Goal: Task Accomplishment & Management: Use online tool/utility

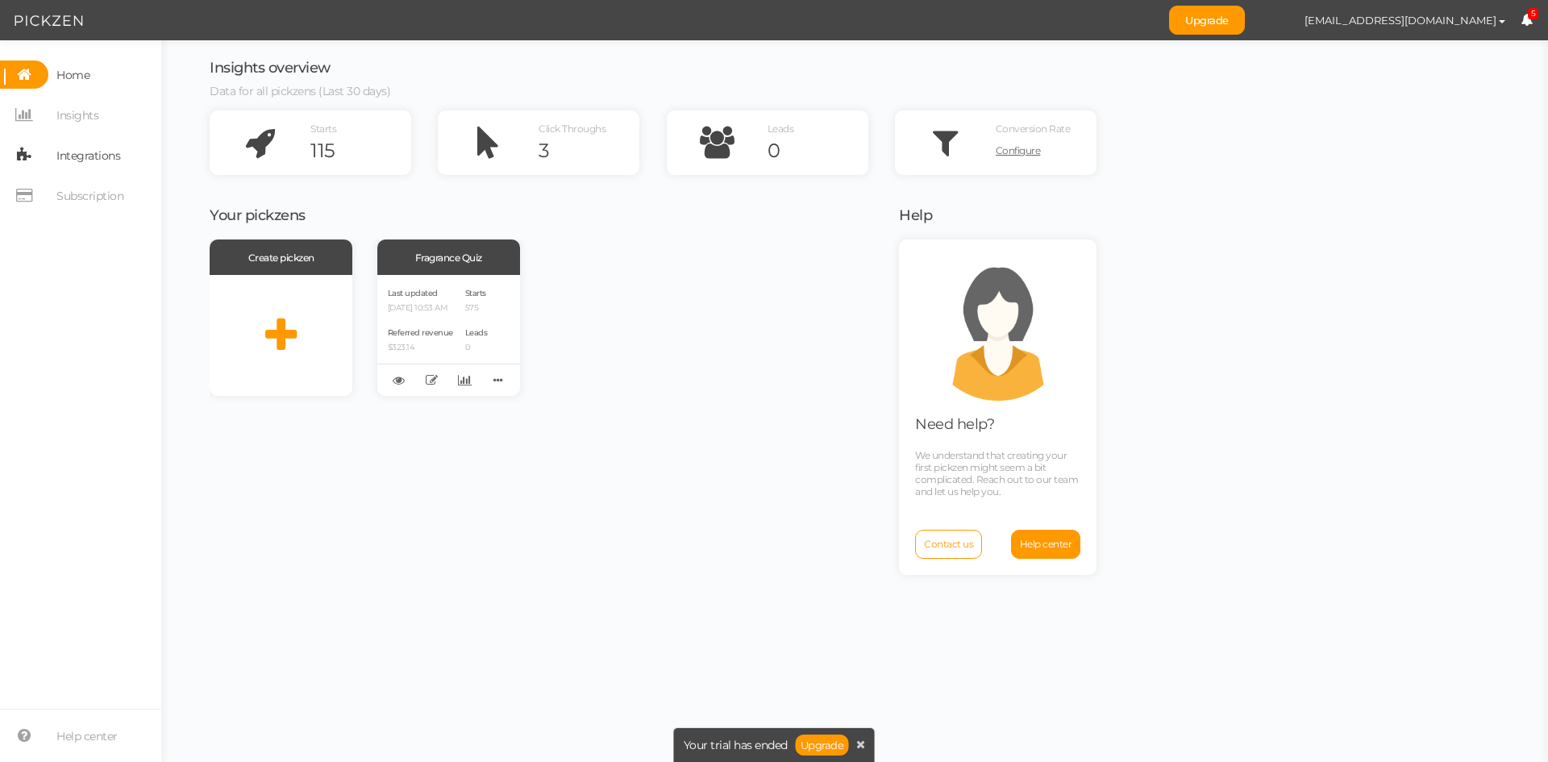
click at [87, 167] on span "Integrations" at bounding box center [88, 156] width 64 height 26
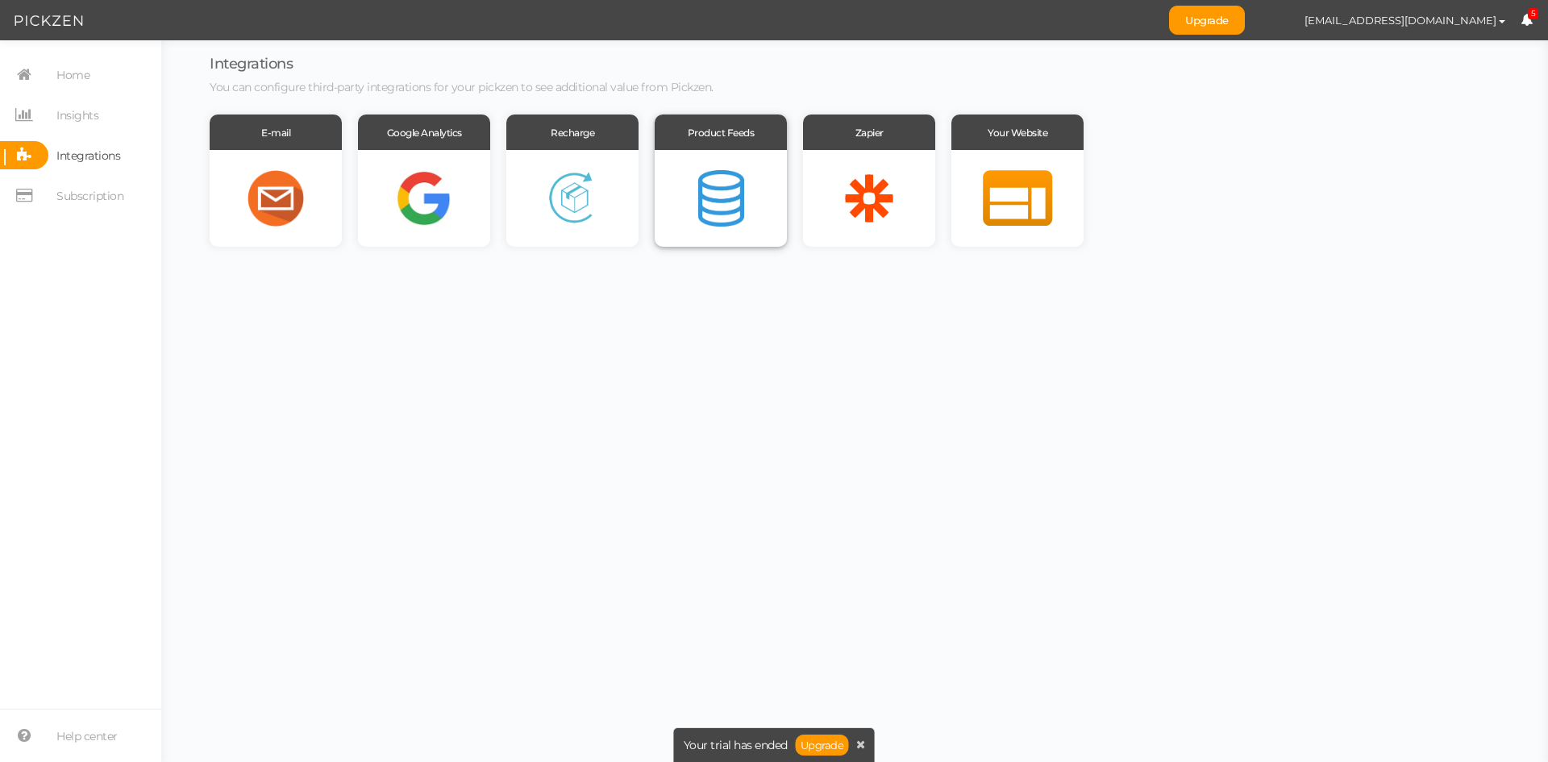
click at [730, 189] on div at bounding box center [720, 198] width 132 height 97
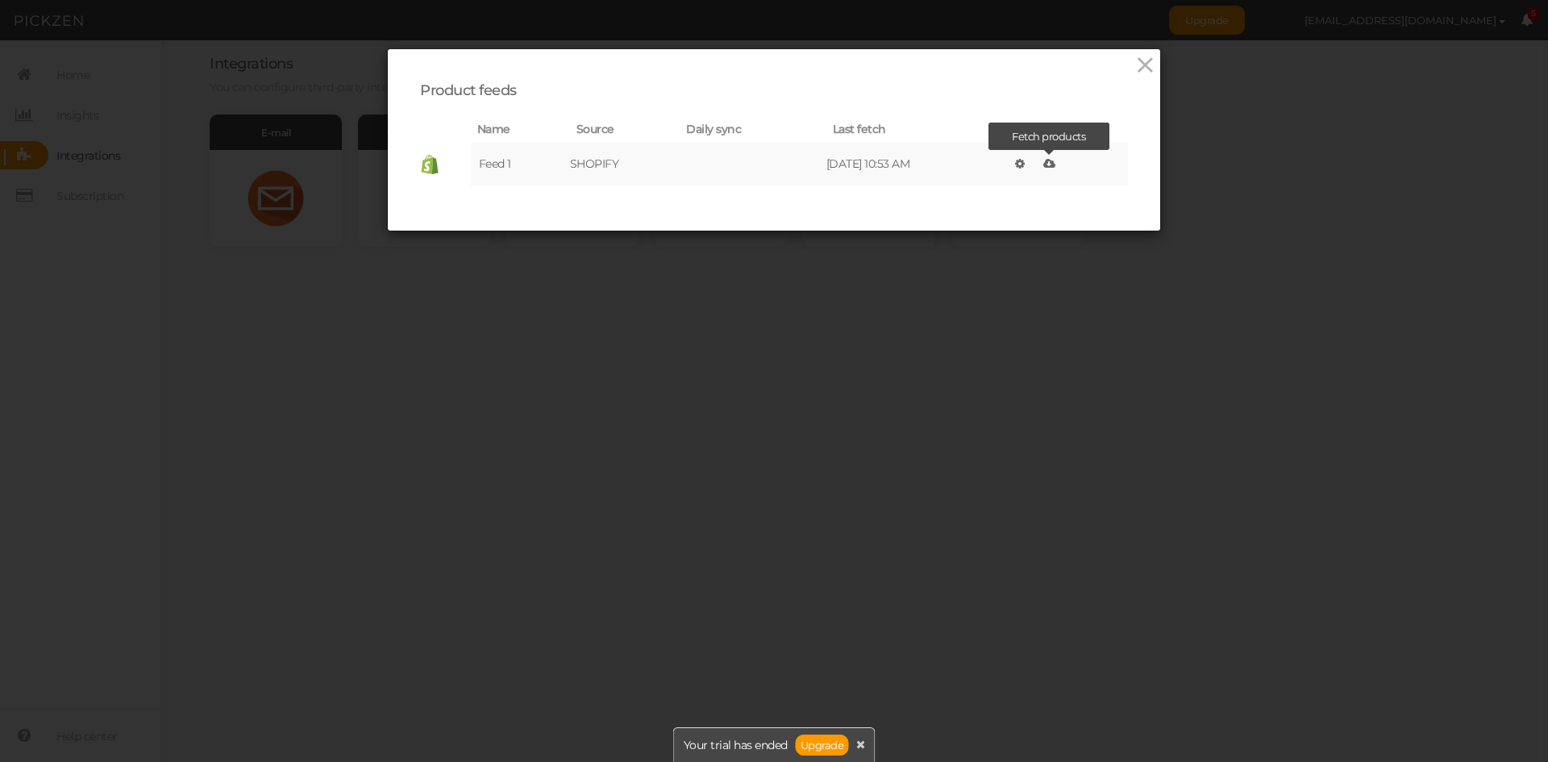
click at [1046, 164] on icon at bounding box center [1049, 163] width 12 height 11
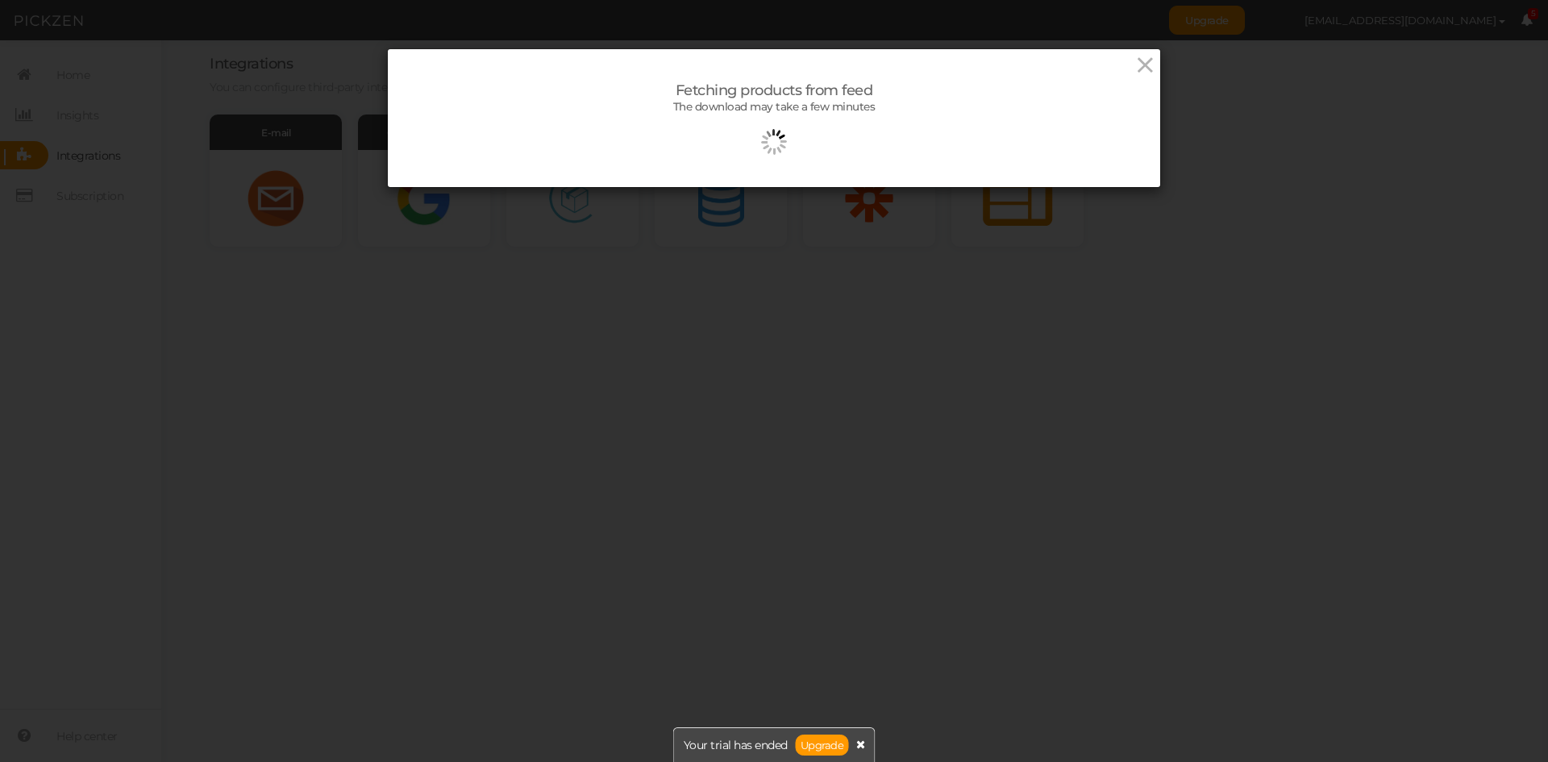
click at [863, 746] on icon at bounding box center [860, 743] width 9 height 11
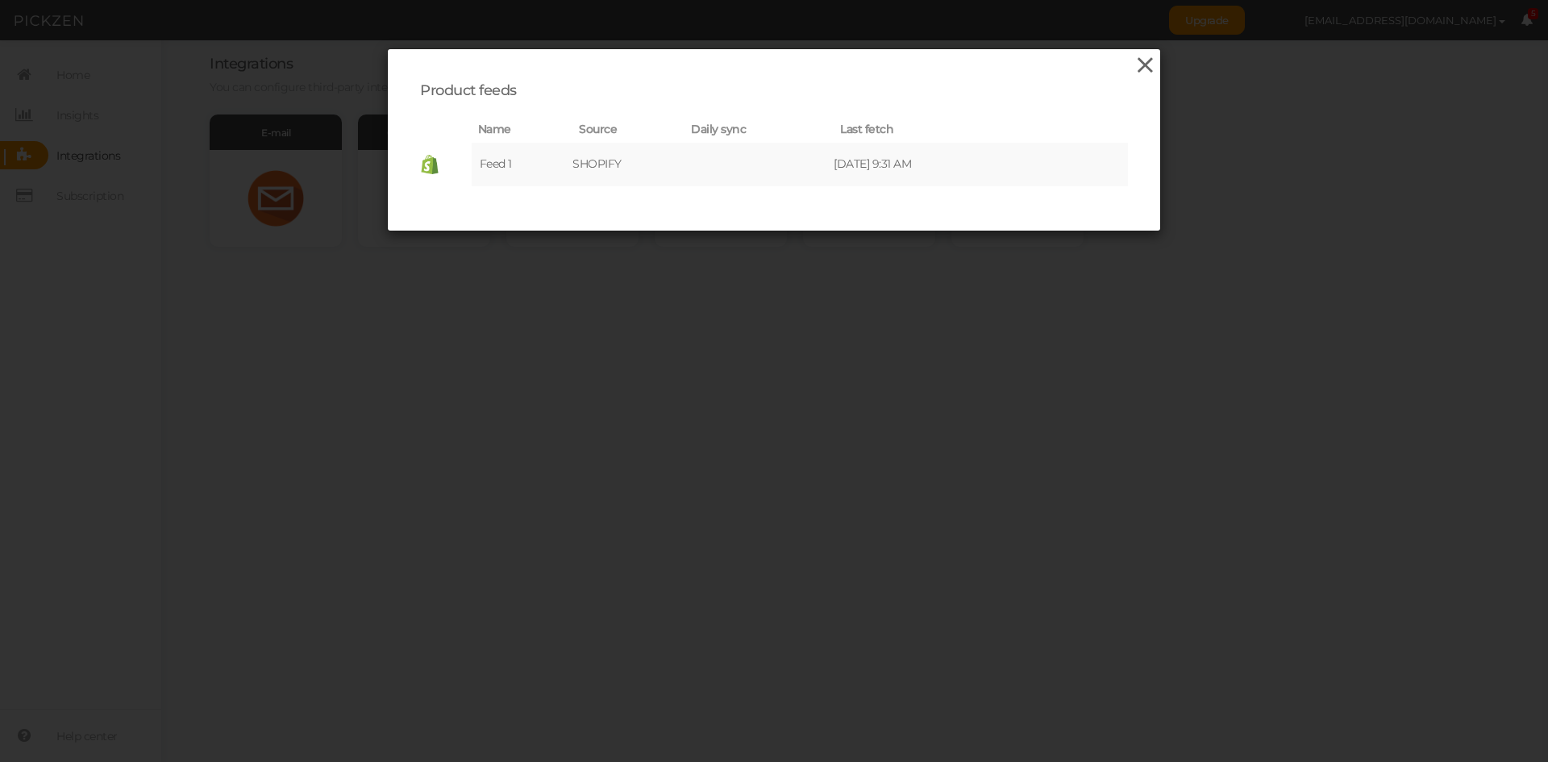
click at [1135, 65] on icon at bounding box center [1144, 65] width 23 height 24
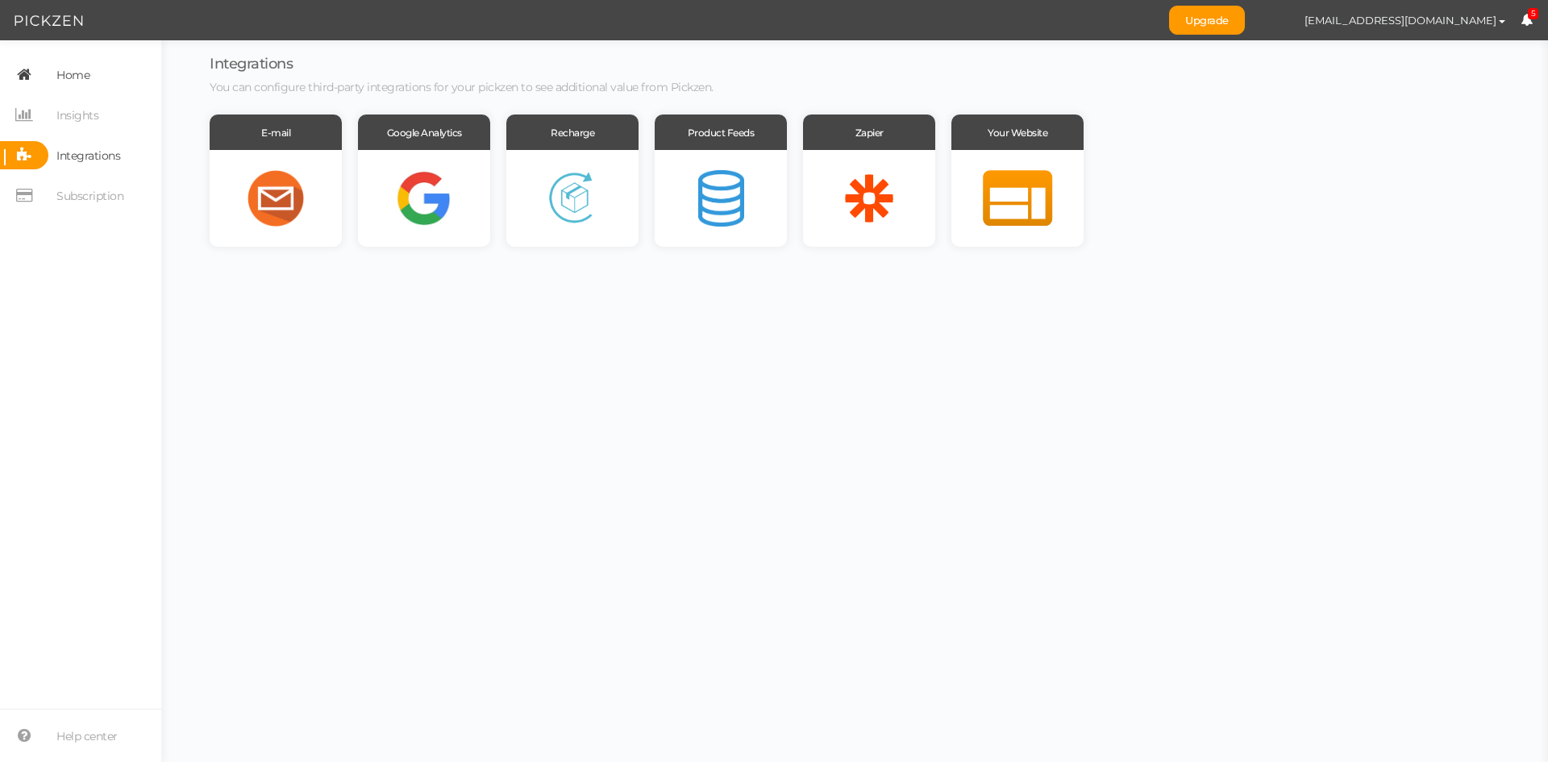
click at [90, 84] on link "Home" at bounding box center [80, 74] width 161 height 28
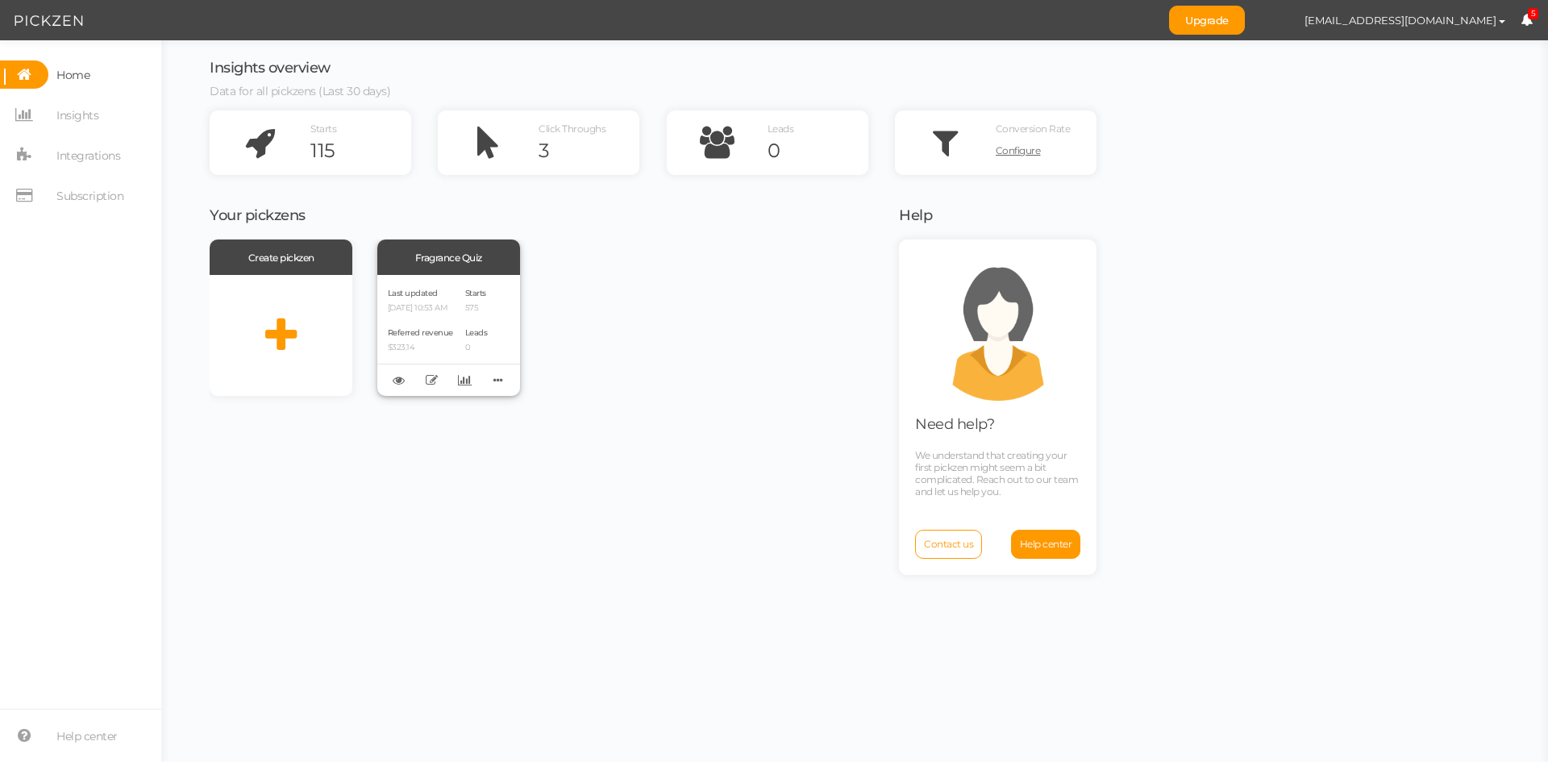
click at [426, 315] on div "Last updated [DATE] 10:53 AM Referred revenue $323.14" at bounding box center [420, 335] width 65 height 100
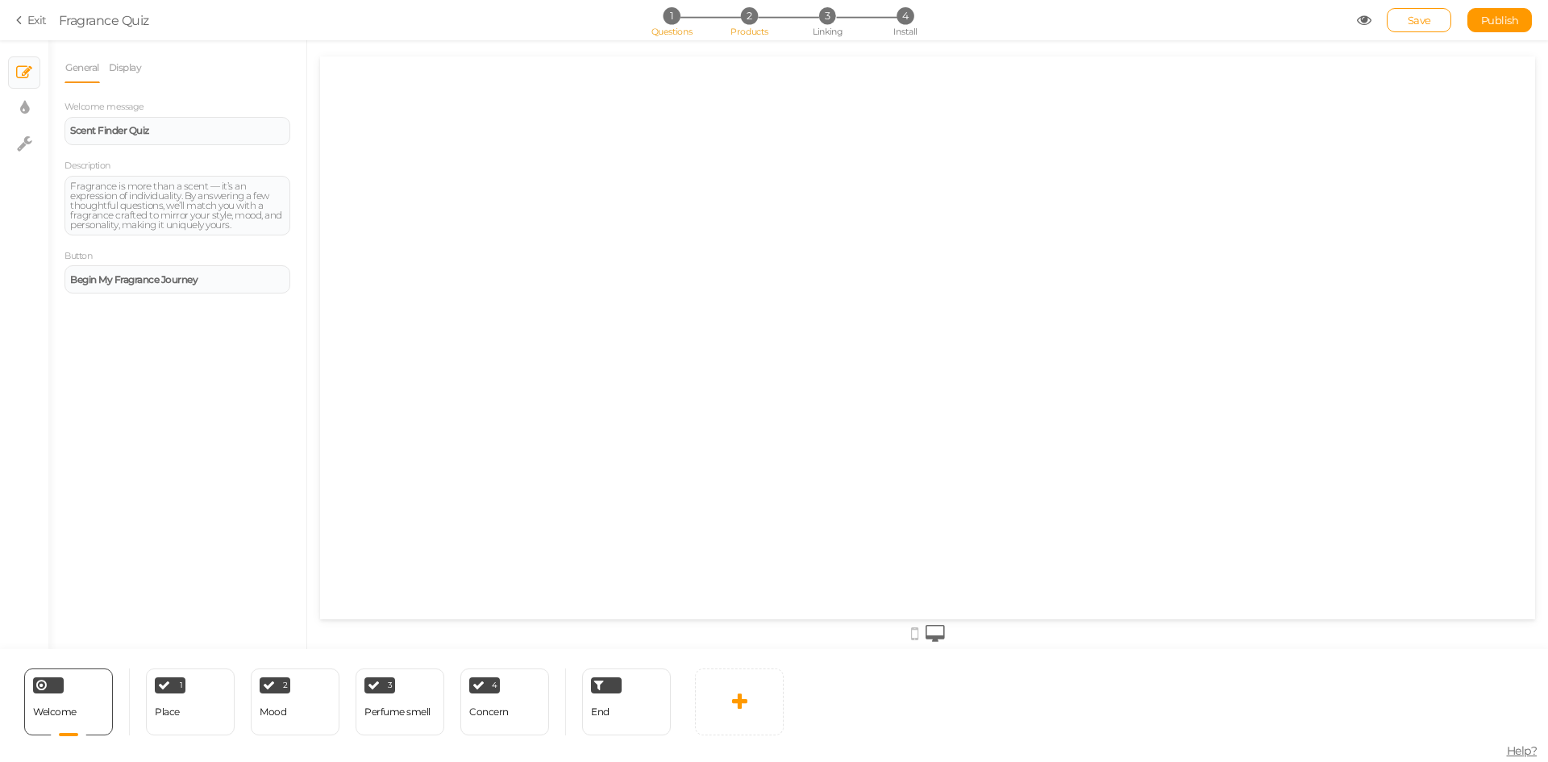
click at [743, 21] on span "2" at bounding box center [749, 15] width 17 height 17
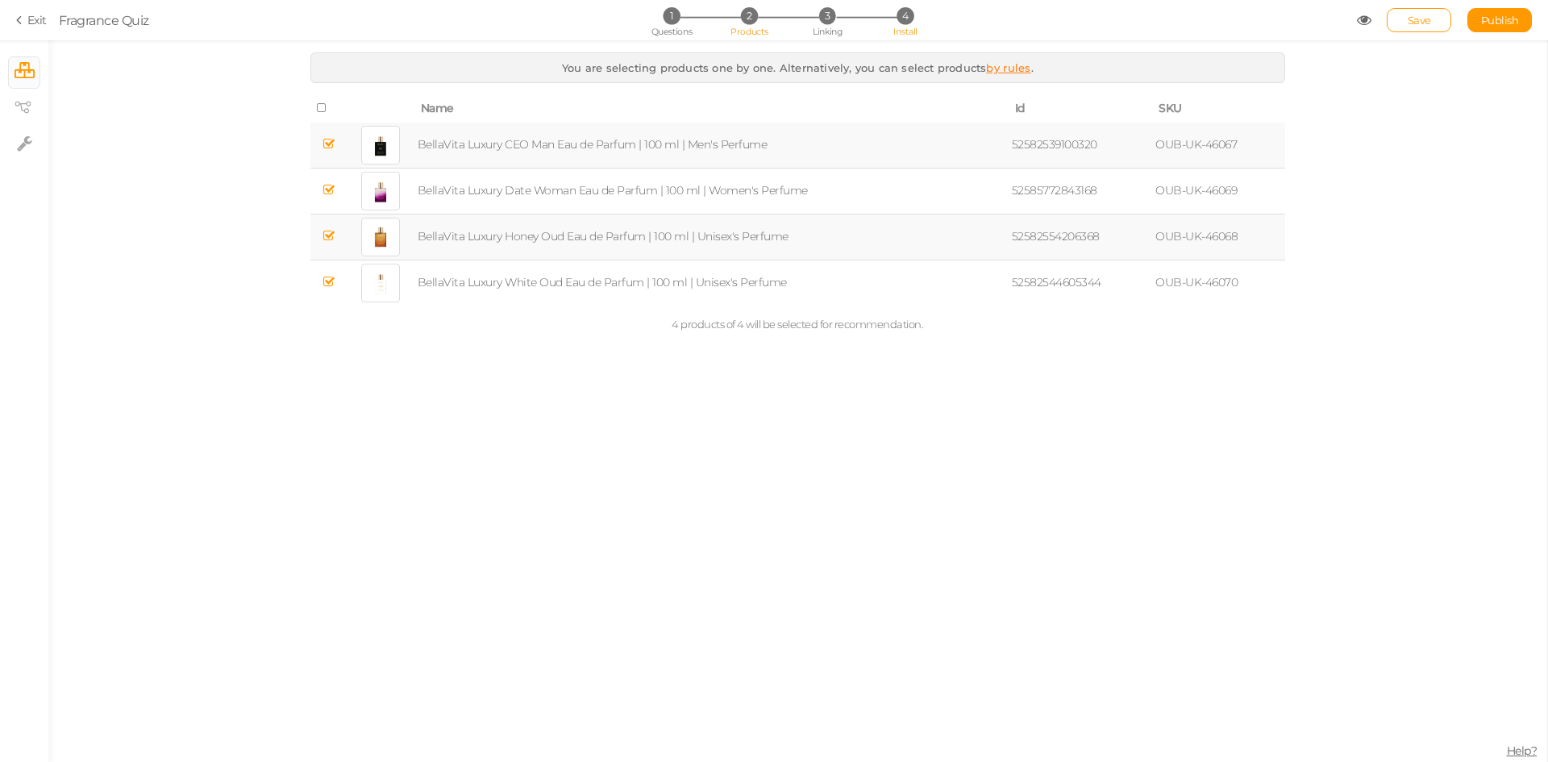
click at [900, 26] on span "Install" at bounding box center [904, 31] width 23 height 11
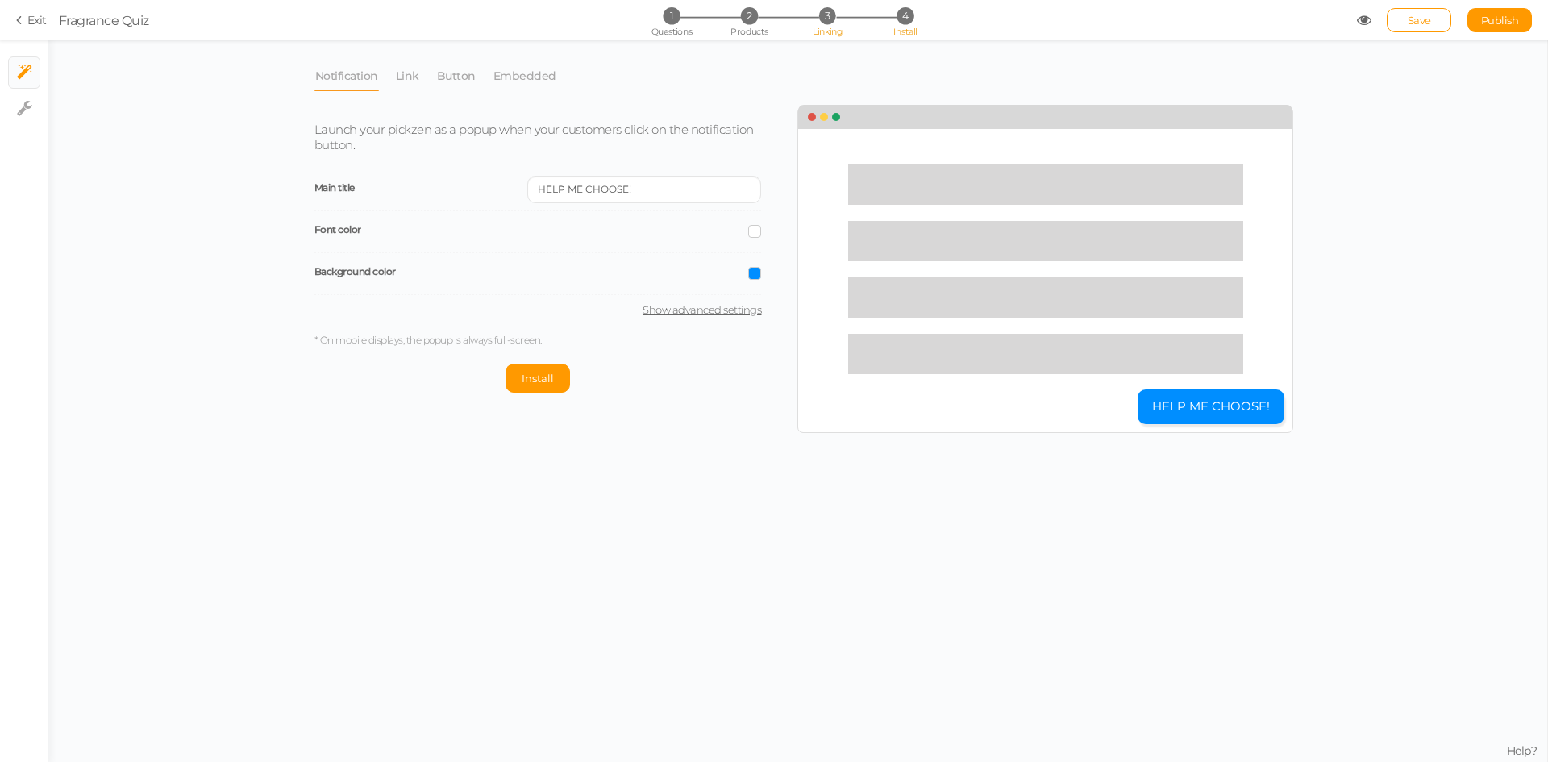
click at [826, 34] on span "Linking" at bounding box center [826, 31] width 29 height 11
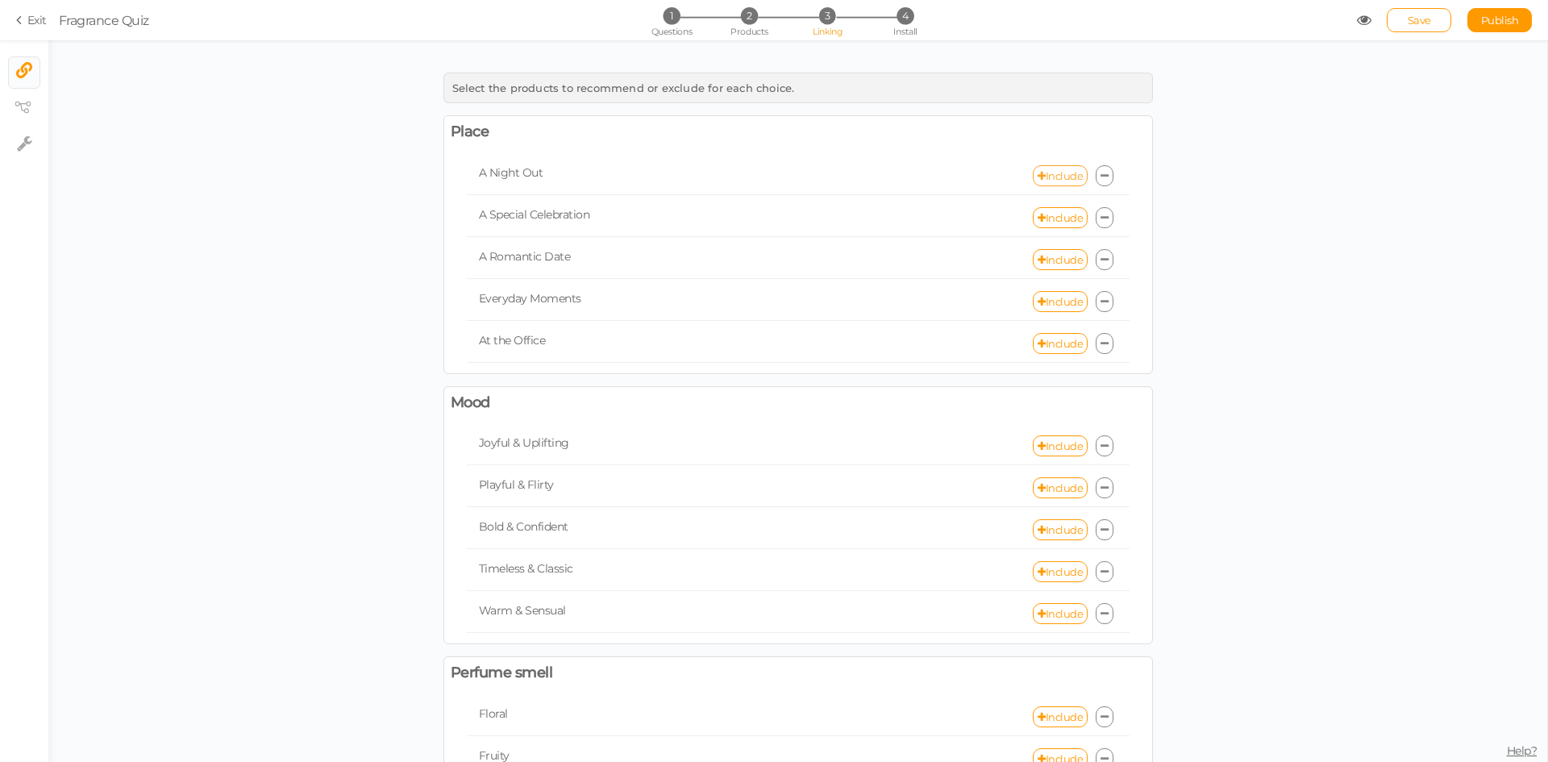
click at [1053, 174] on link "Include" at bounding box center [1059, 175] width 55 height 21
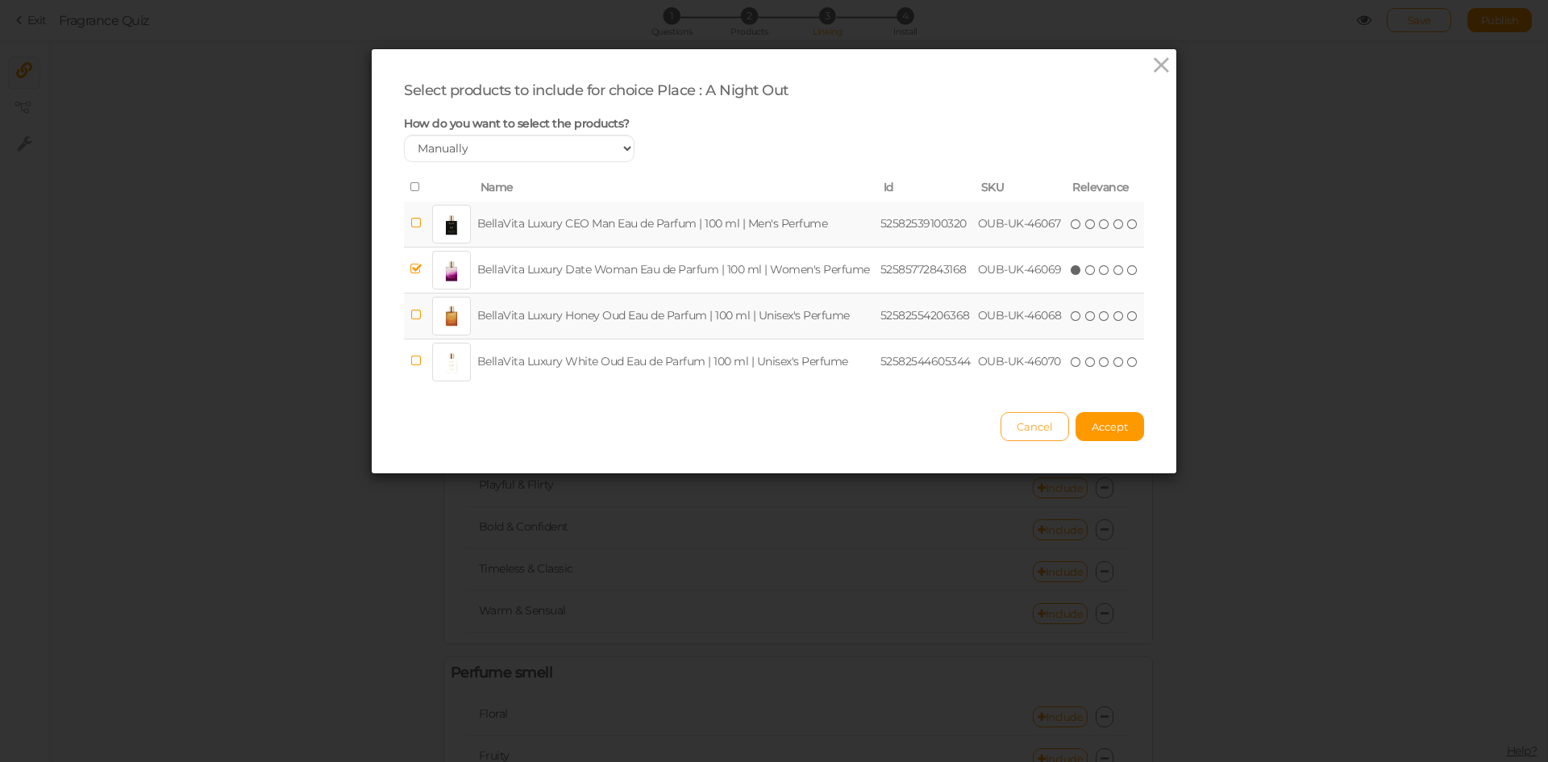
click at [1040, 427] on span "Cancel" at bounding box center [1034, 426] width 36 height 13
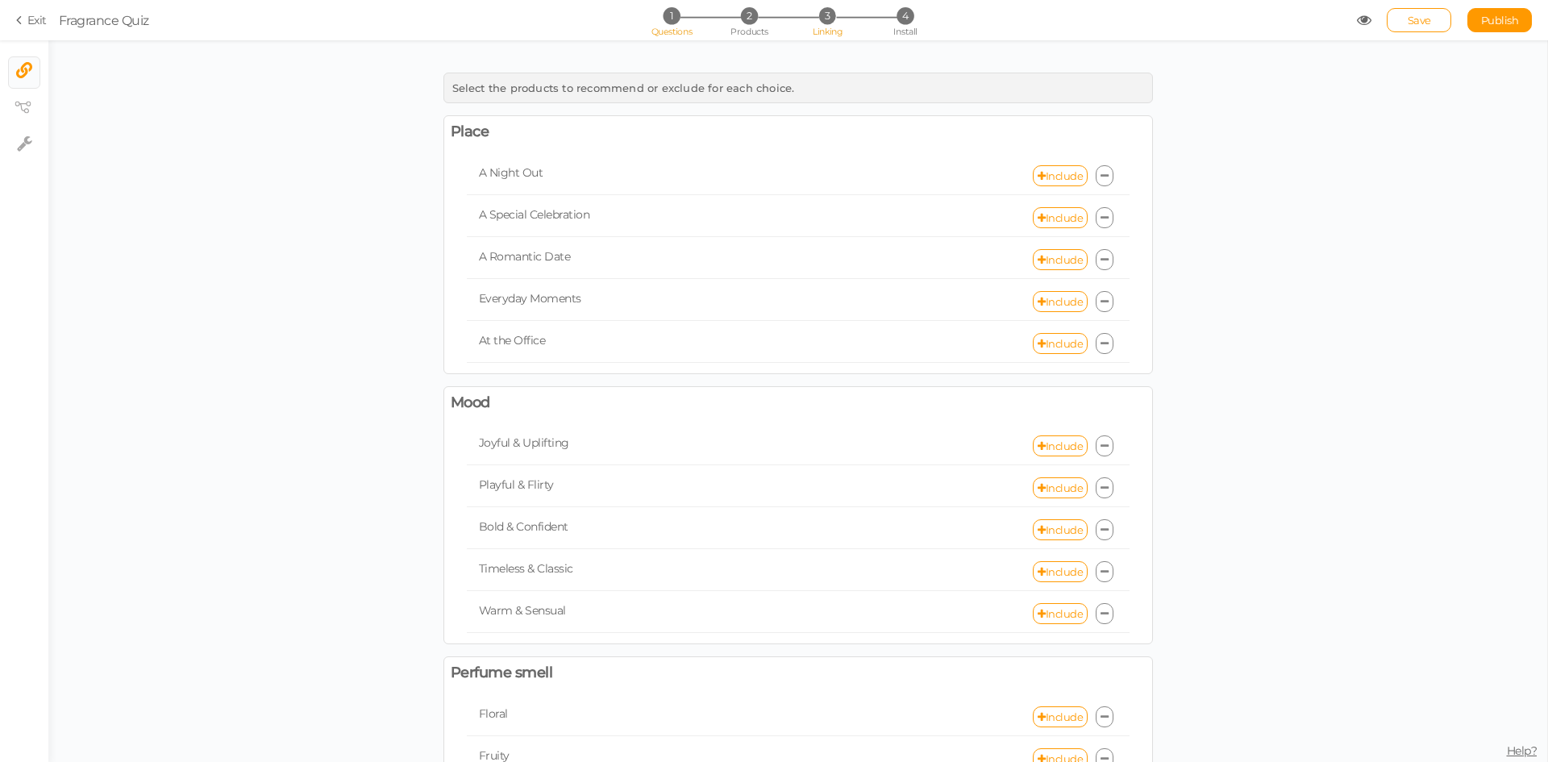
click at [681, 24] on li "1 Questions" at bounding box center [671, 15] width 75 height 17
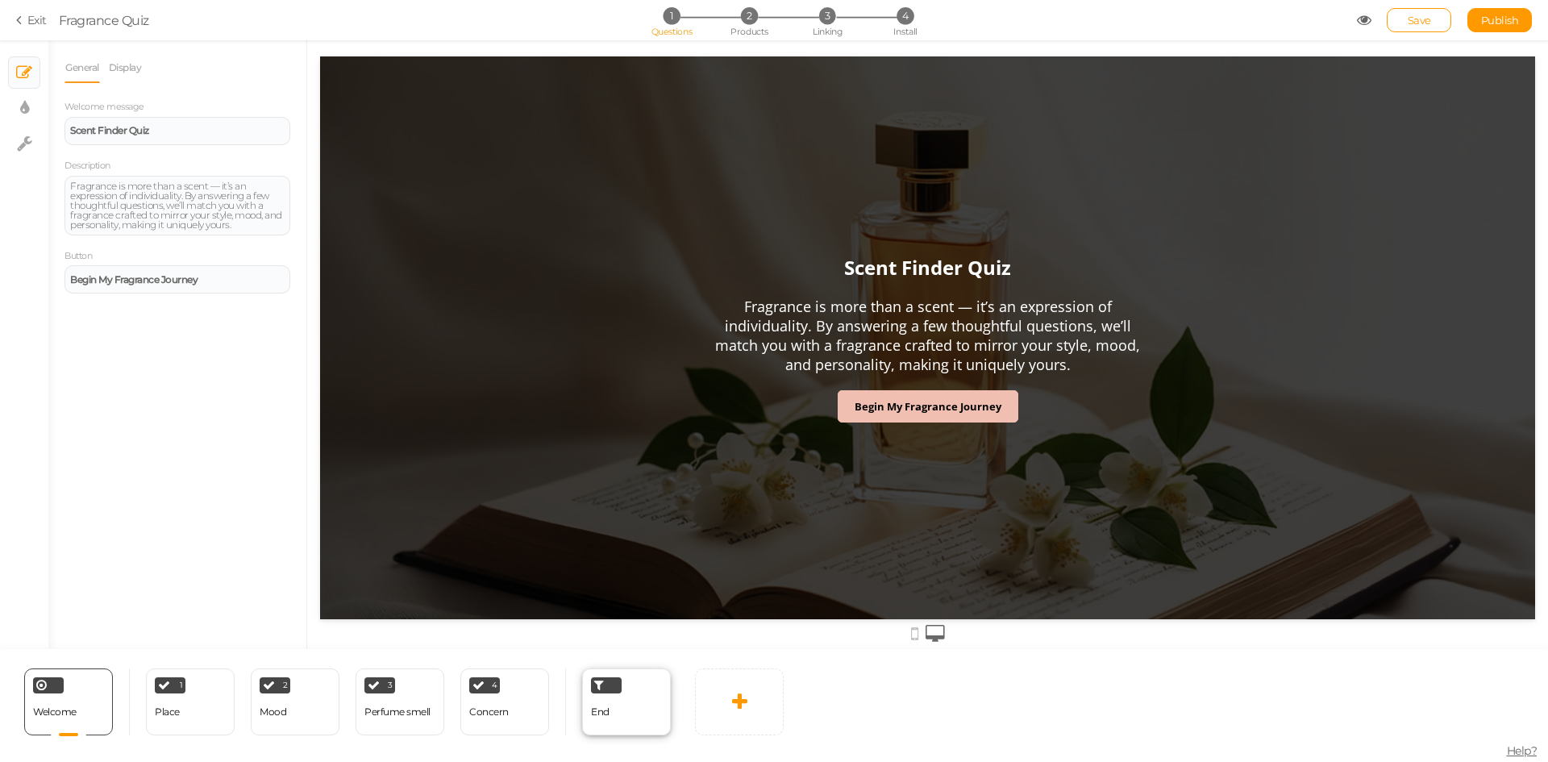
click at [623, 693] on div "End" at bounding box center [626, 701] width 89 height 67
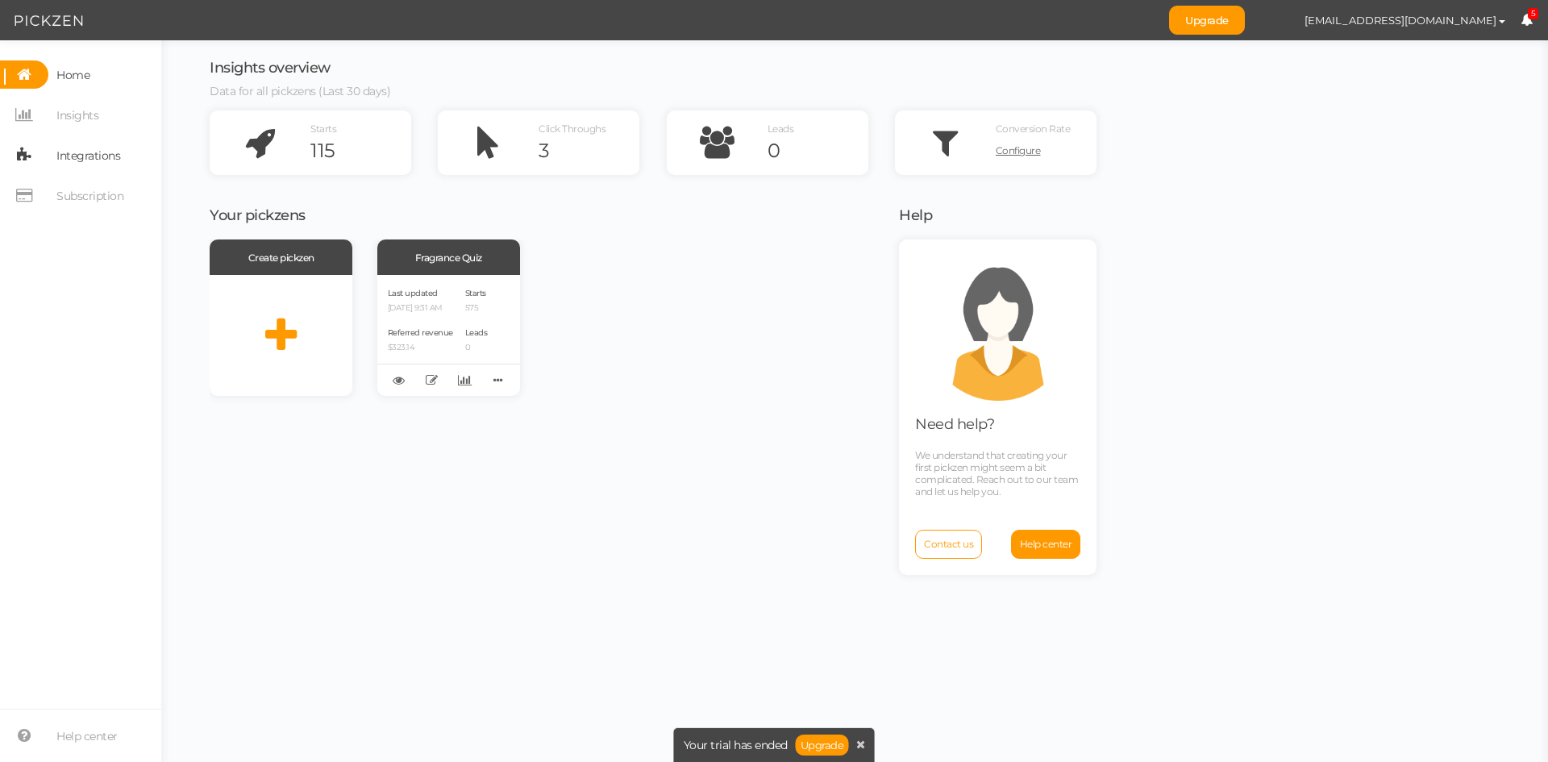
click at [104, 152] on span "Integrations" at bounding box center [88, 156] width 64 height 26
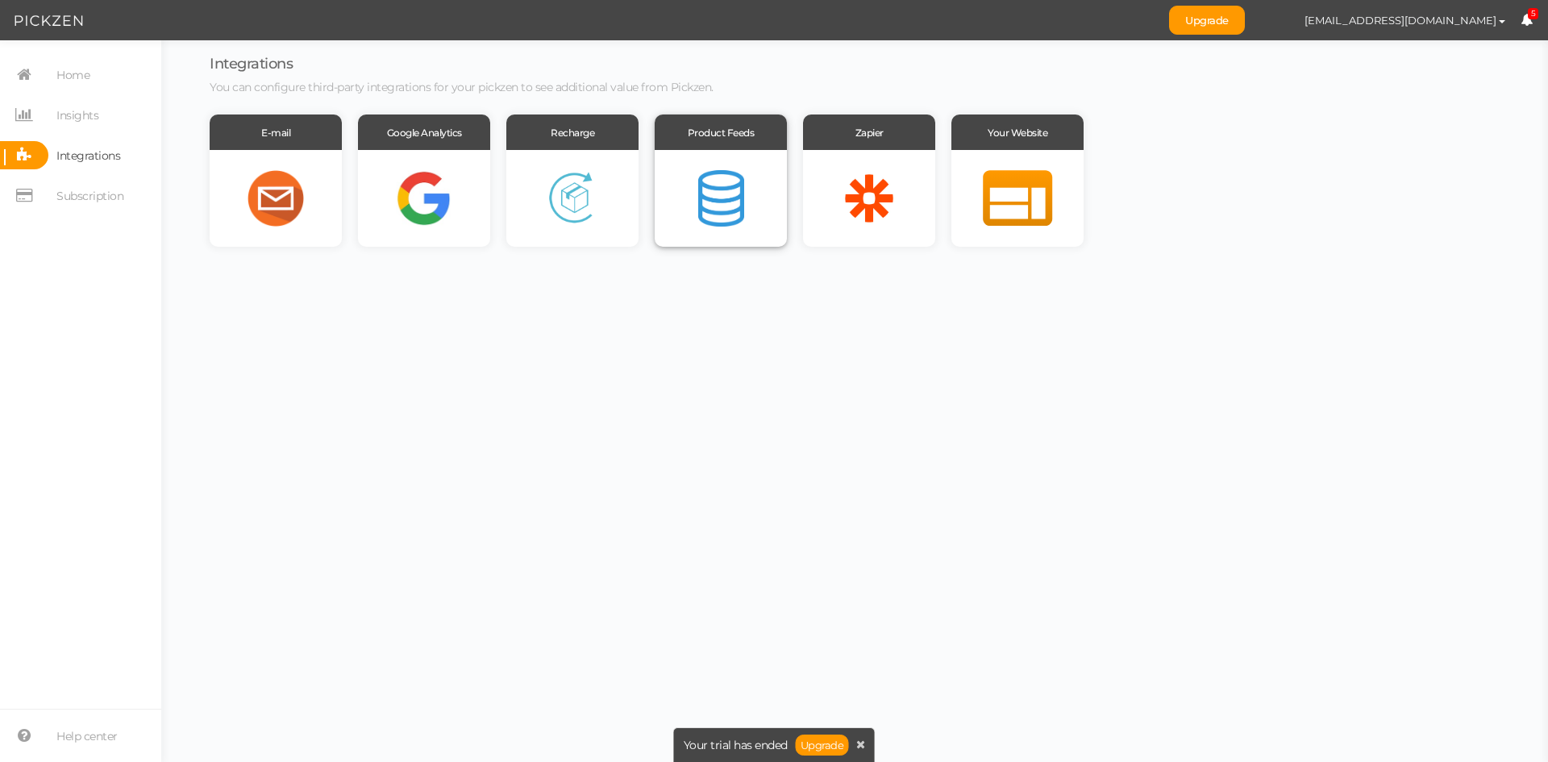
click at [704, 194] on div at bounding box center [720, 198] width 132 height 97
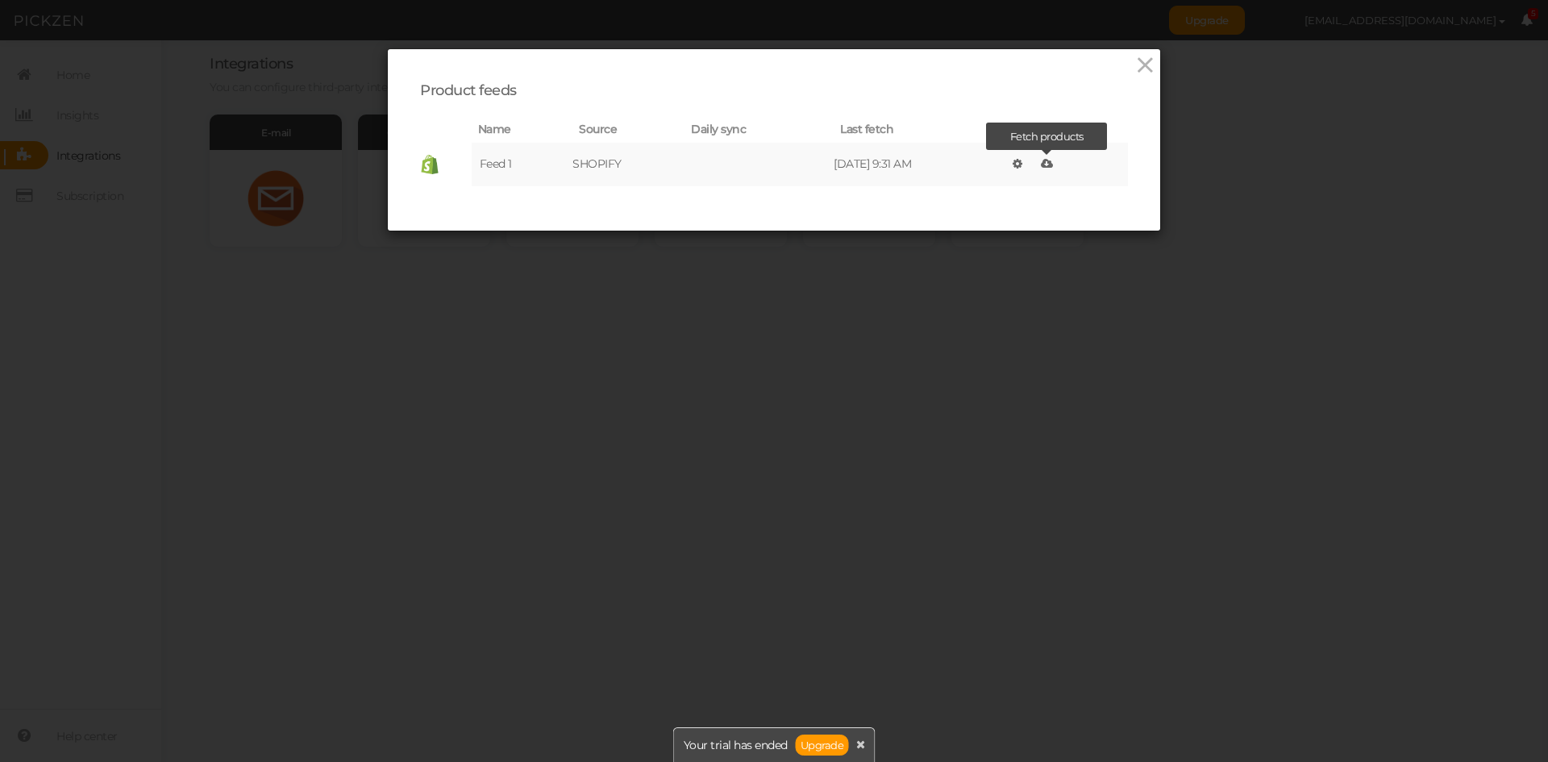
click at [1046, 168] on icon at bounding box center [1047, 163] width 12 height 11
click at [1138, 69] on icon at bounding box center [1144, 65] width 23 height 24
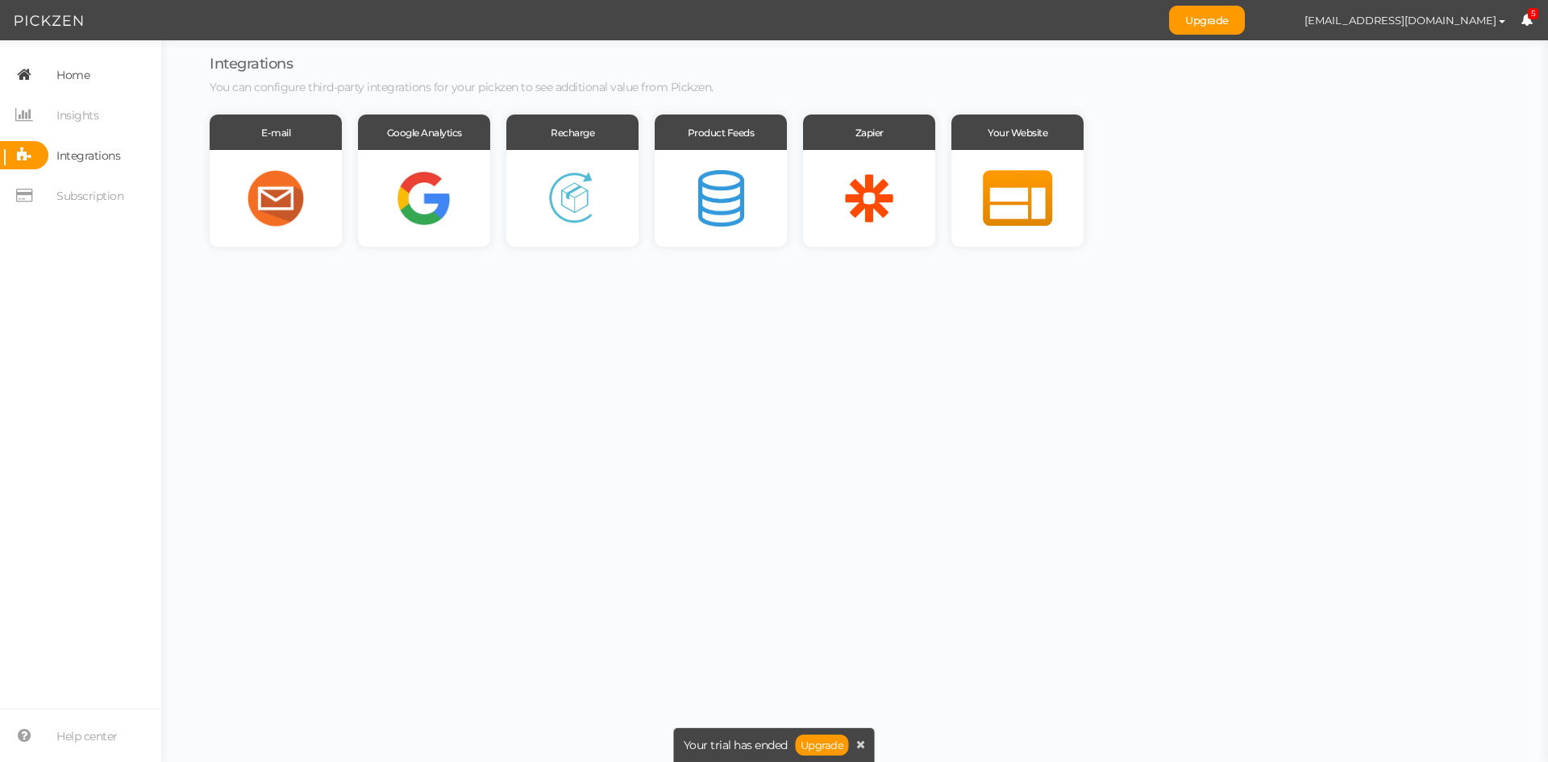
click at [85, 72] on span "Home" at bounding box center [72, 75] width 33 height 26
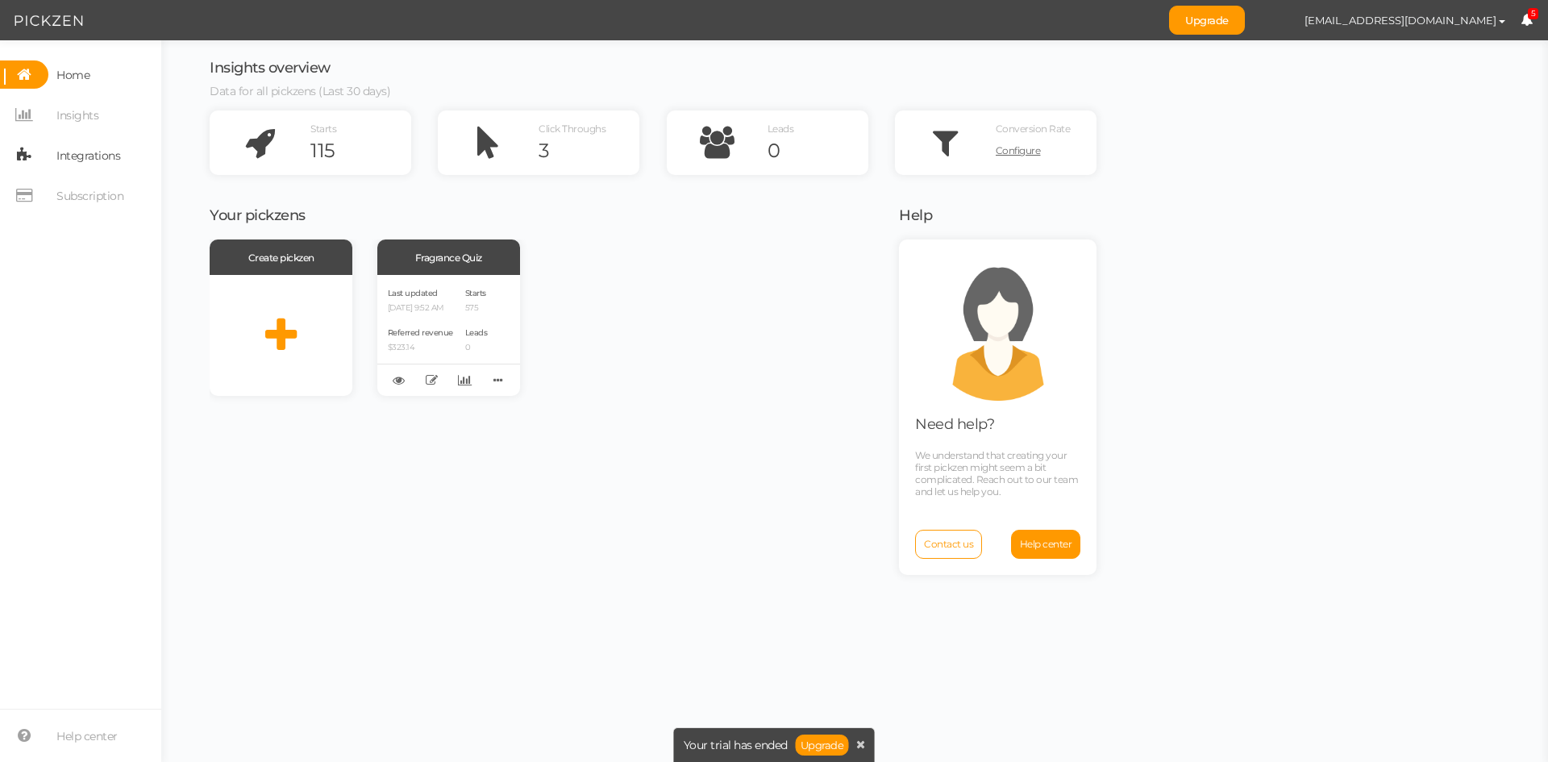
click at [78, 152] on span "Integrations" at bounding box center [88, 156] width 64 height 26
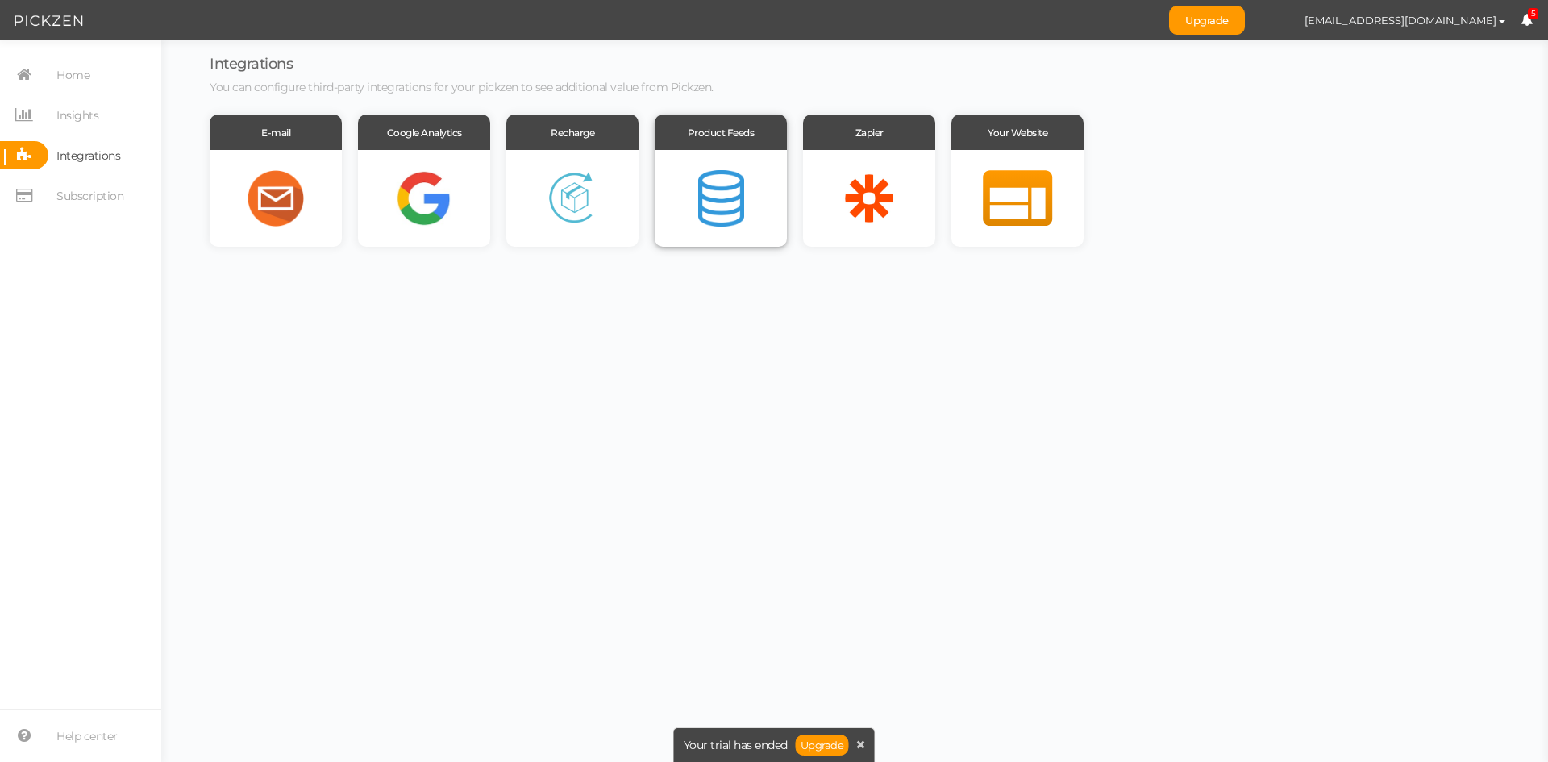
click at [711, 193] on div at bounding box center [720, 198] width 132 height 97
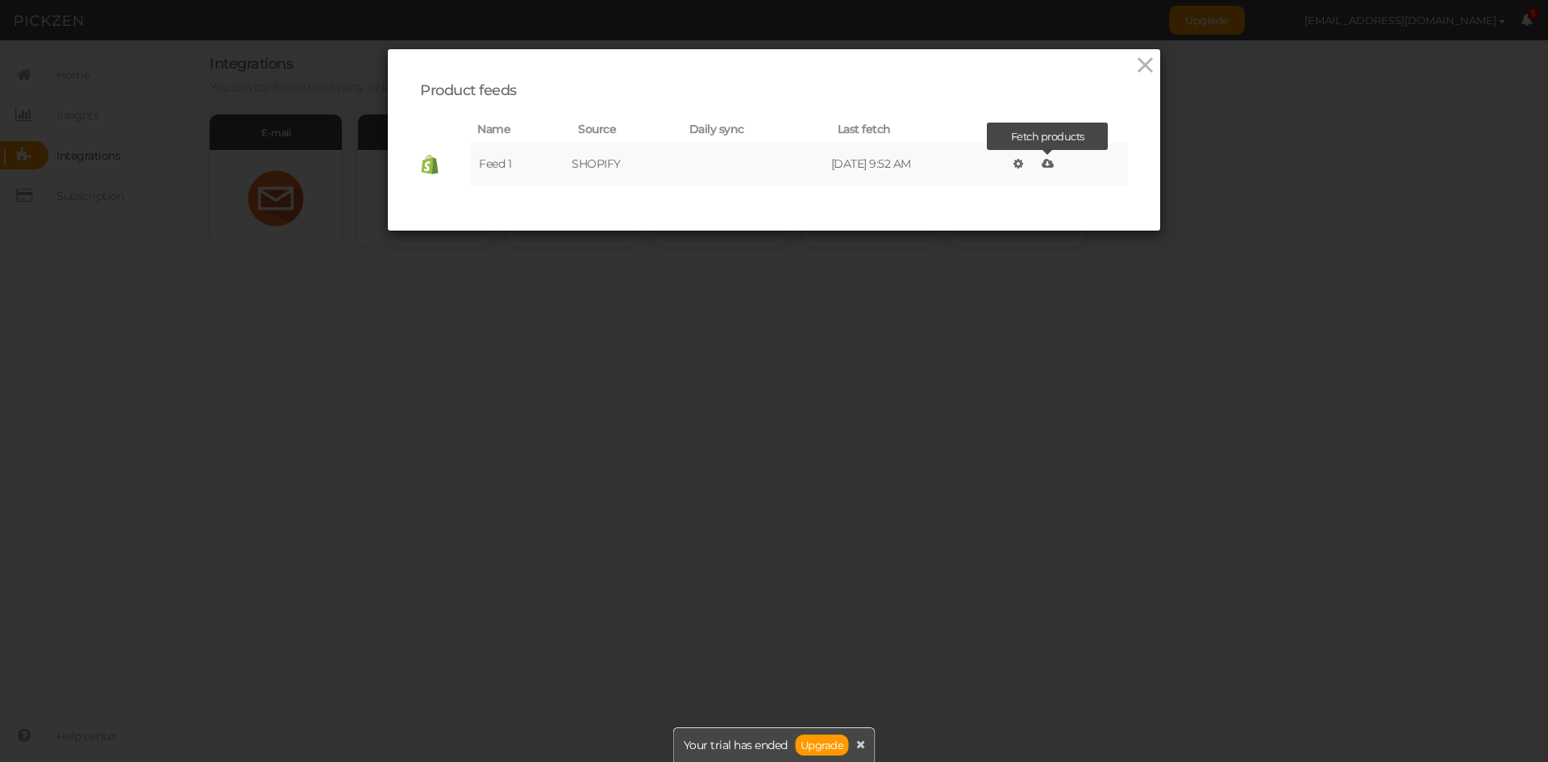
click at [1045, 162] on icon at bounding box center [1047, 163] width 12 height 11
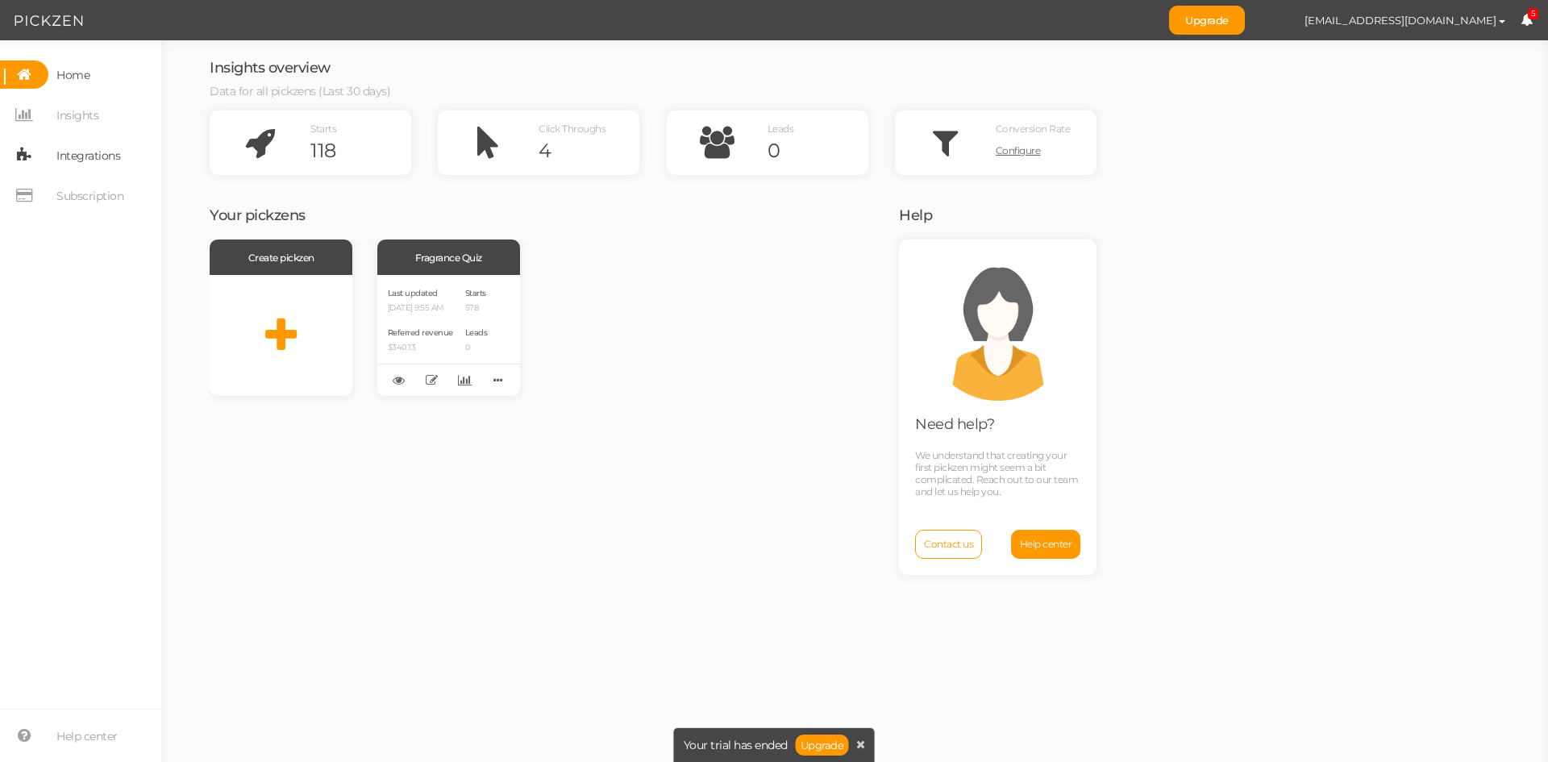
click at [101, 154] on span "Integrations" at bounding box center [88, 156] width 64 height 26
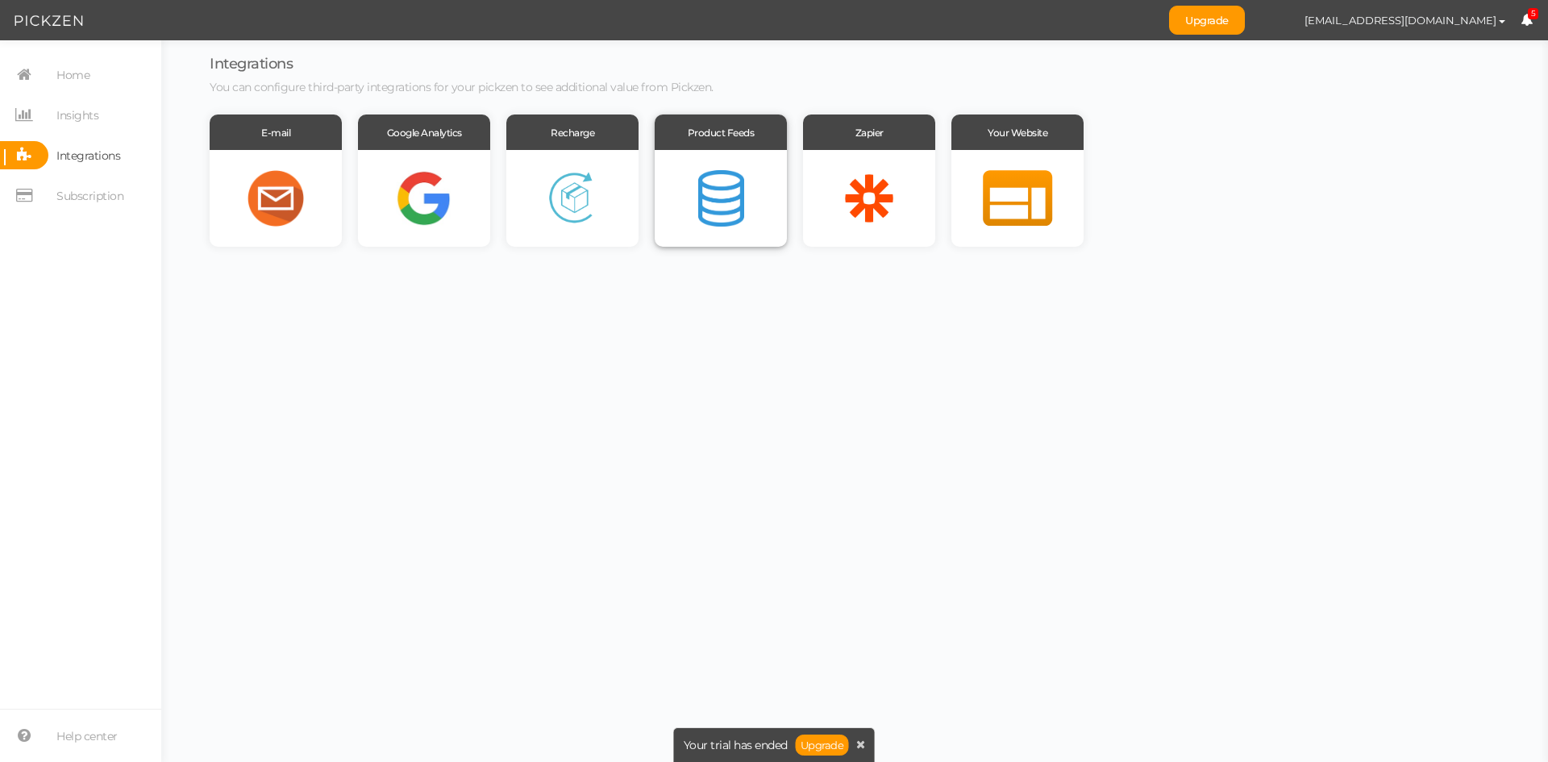
click at [702, 164] on div at bounding box center [720, 198] width 132 height 97
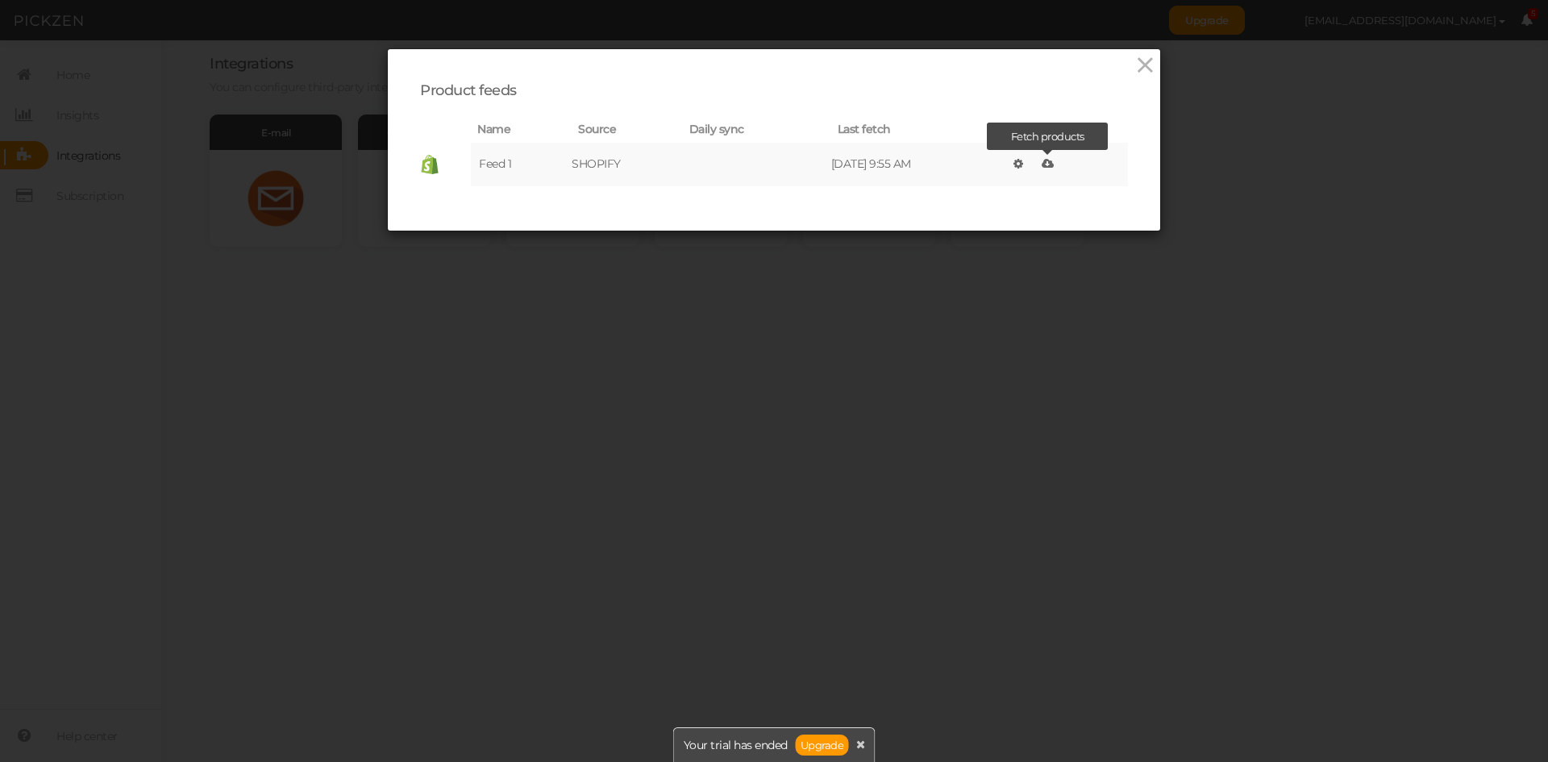
click at [1045, 163] on icon at bounding box center [1047, 163] width 12 height 11
click at [1051, 166] on icon at bounding box center [1049, 163] width 12 height 11
